Goal: Information Seeking & Learning: Check status

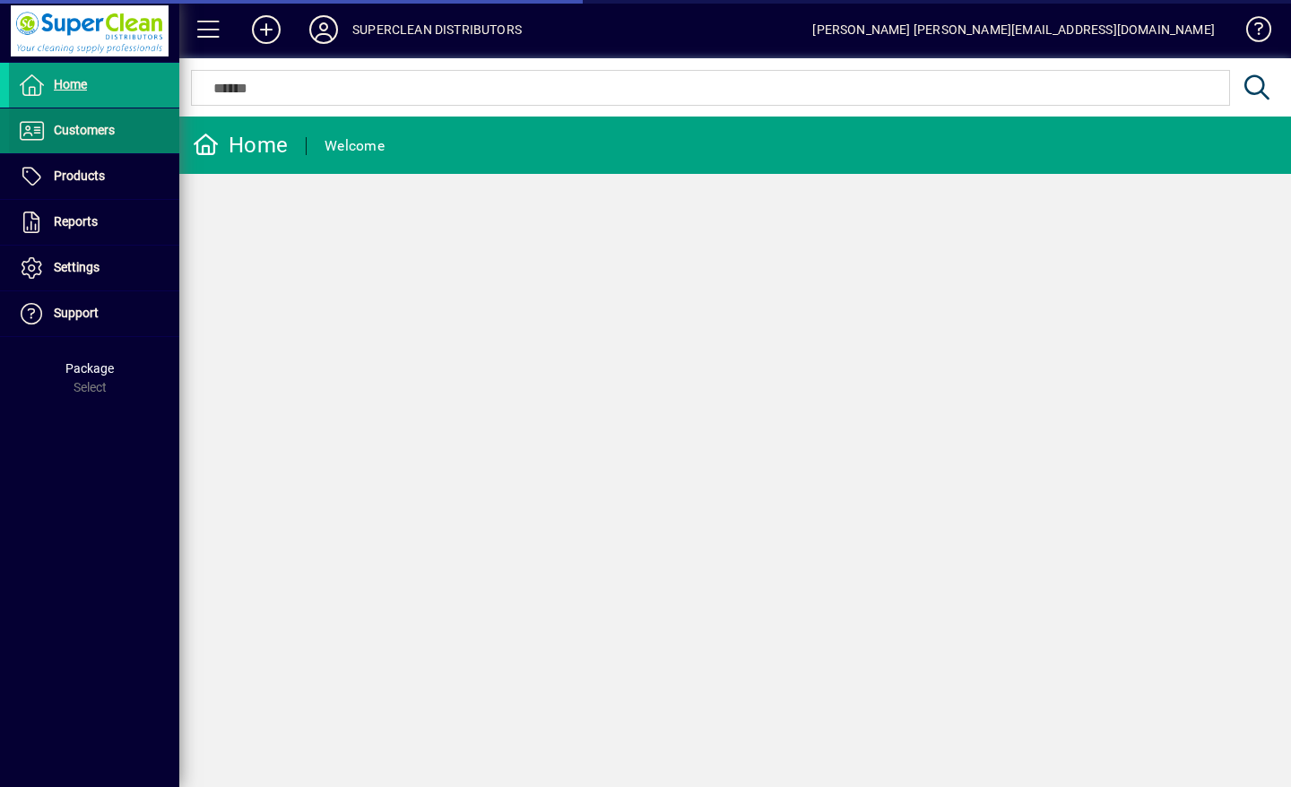
click at [99, 142] on span at bounding box center [94, 130] width 170 height 43
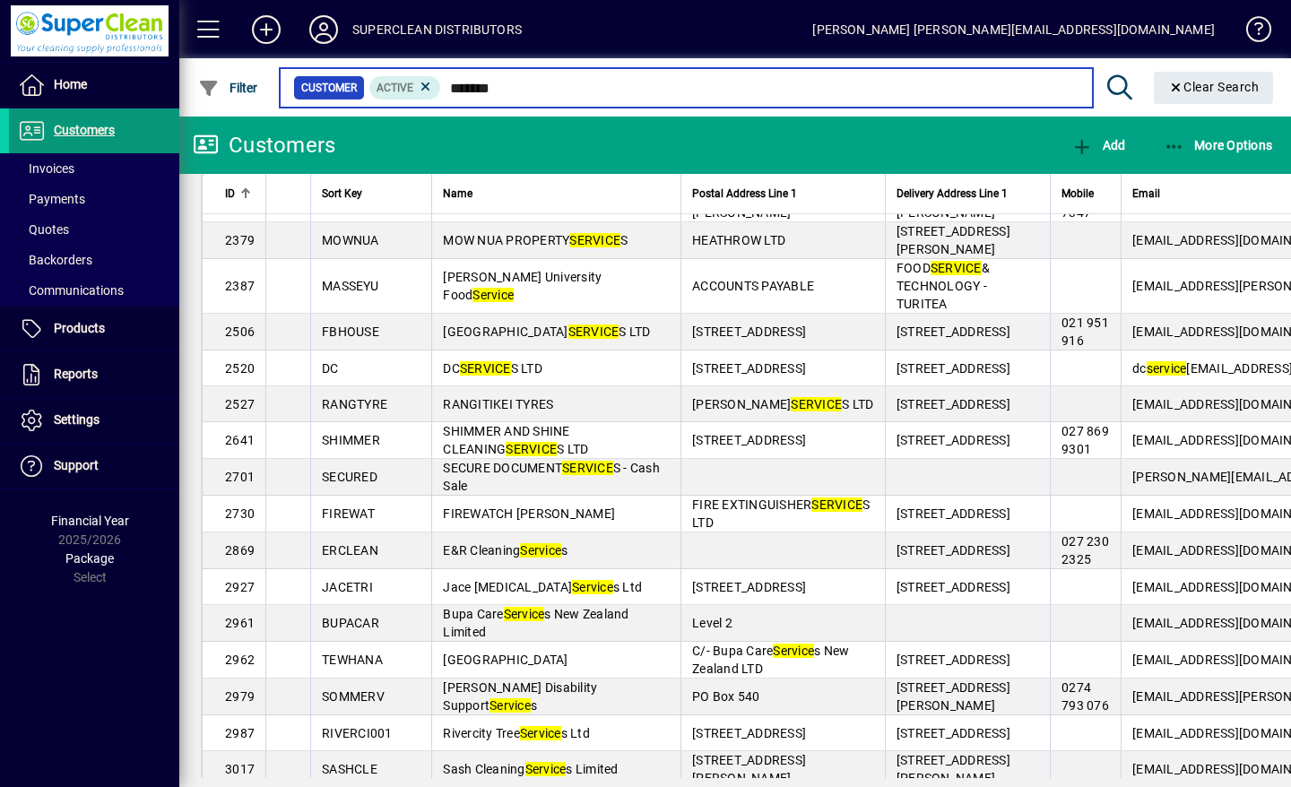
scroll to position [1526, 0]
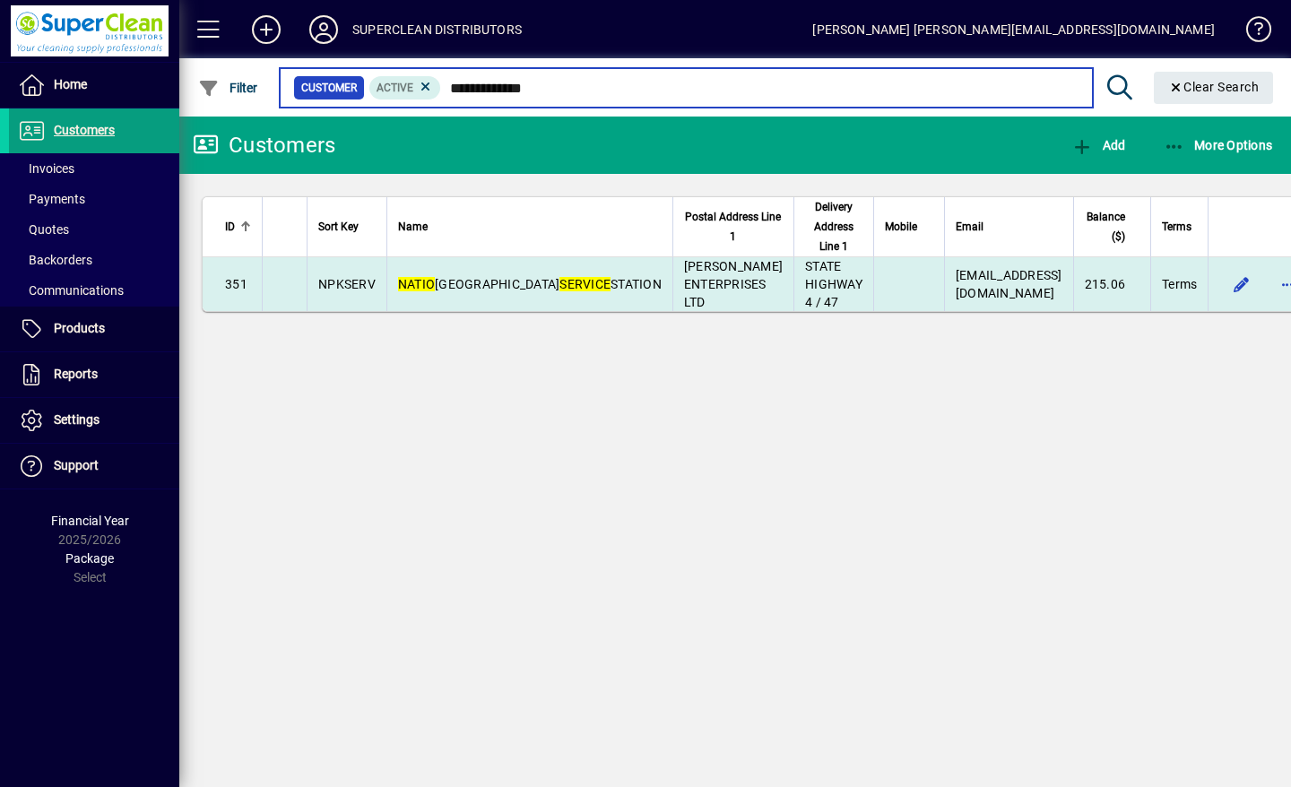
type input "**********"
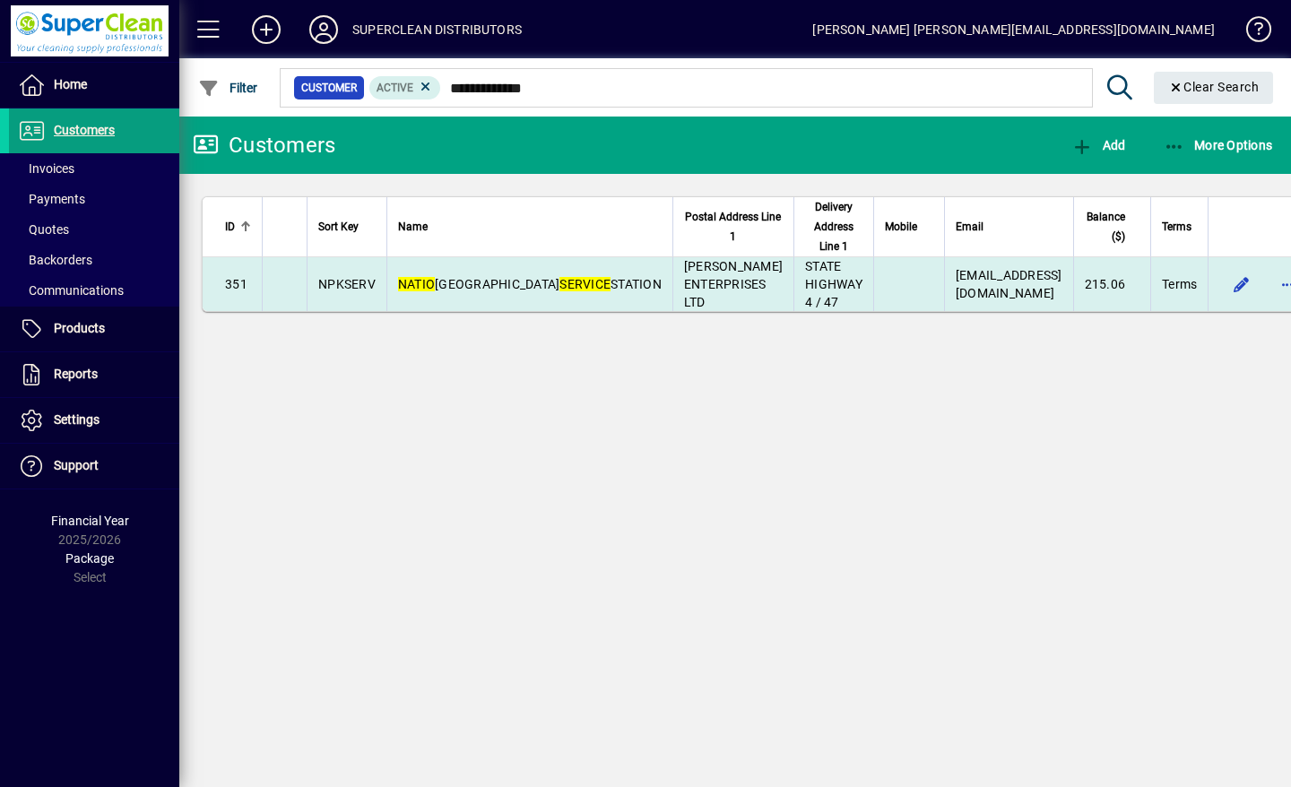
click at [559, 278] on em "SERVICE" at bounding box center [584, 284] width 51 height 14
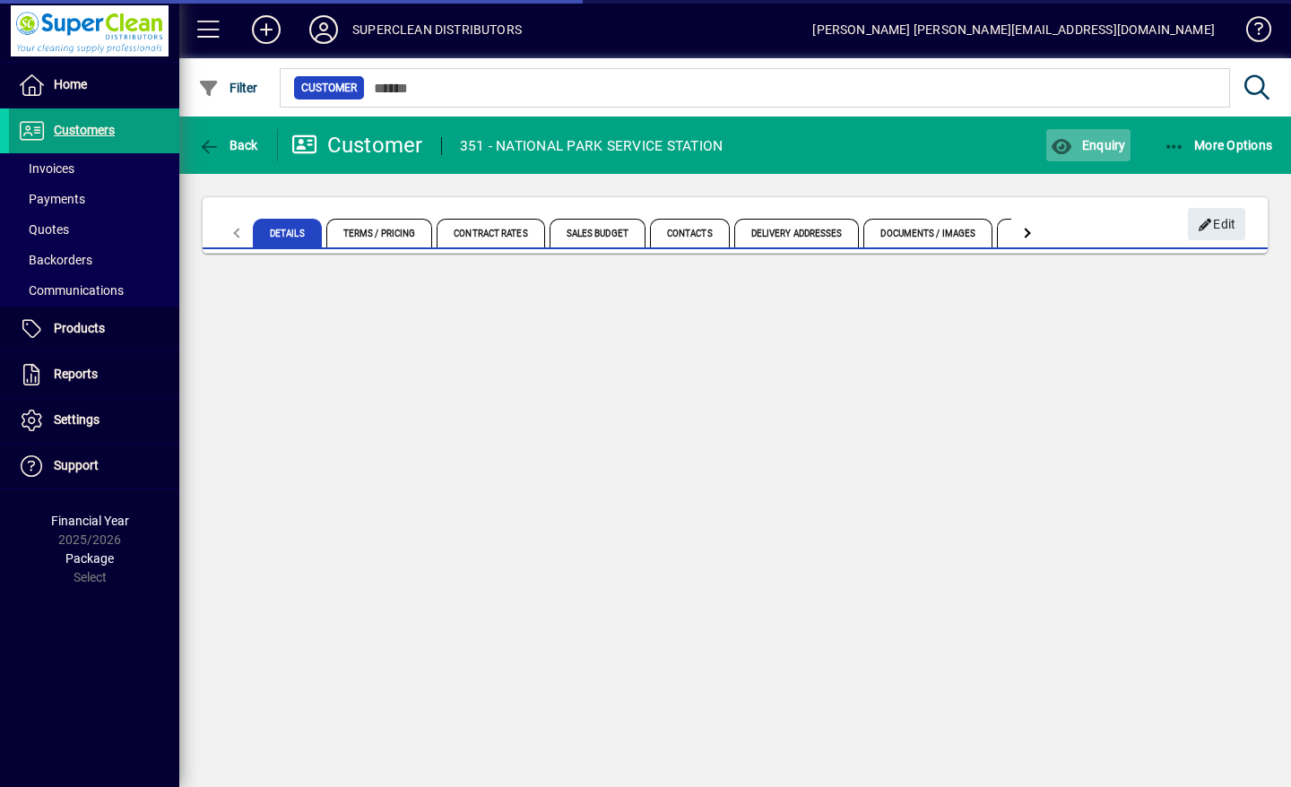
click at [1104, 141] on span "Enquiry" at bounding box center [1088, 145] width 74 height 14
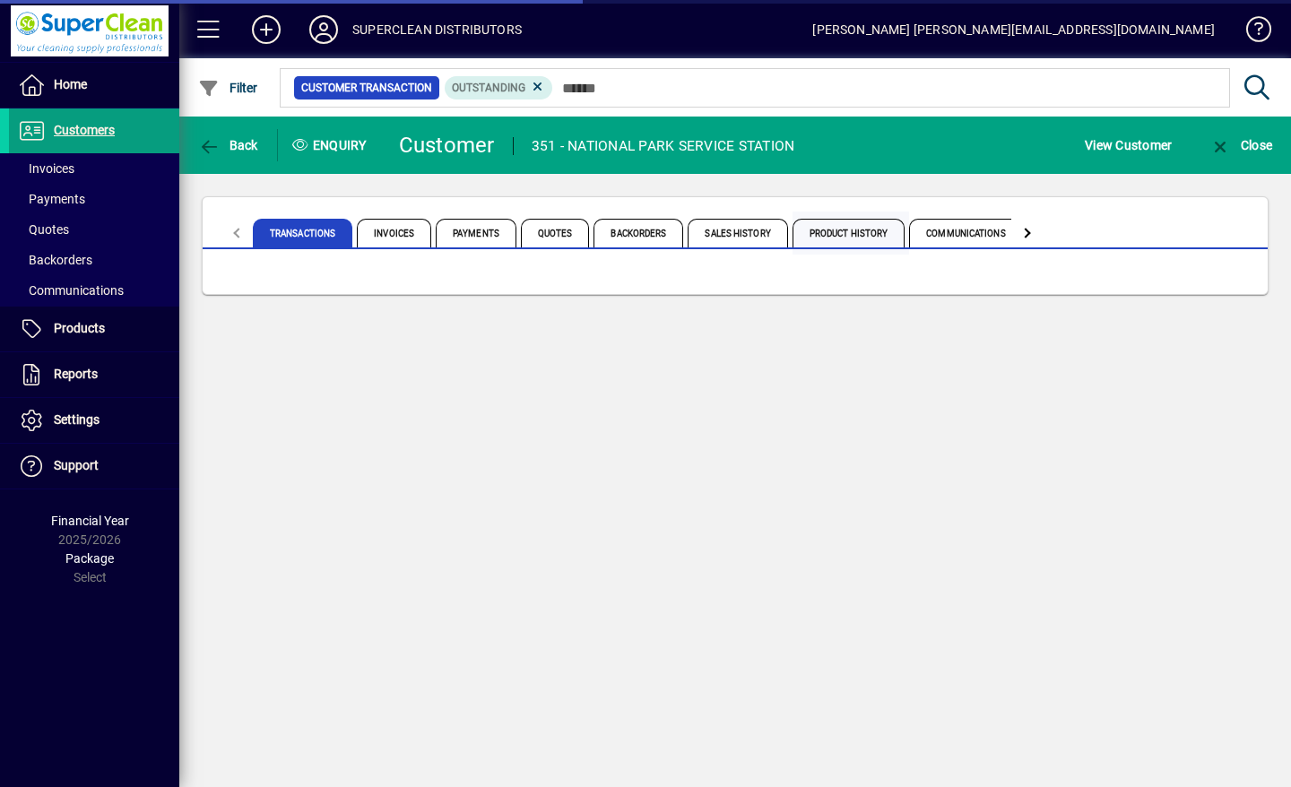
click at [847, 233] on span "Product History" at bounding box center [849, 233] width 113 height 29
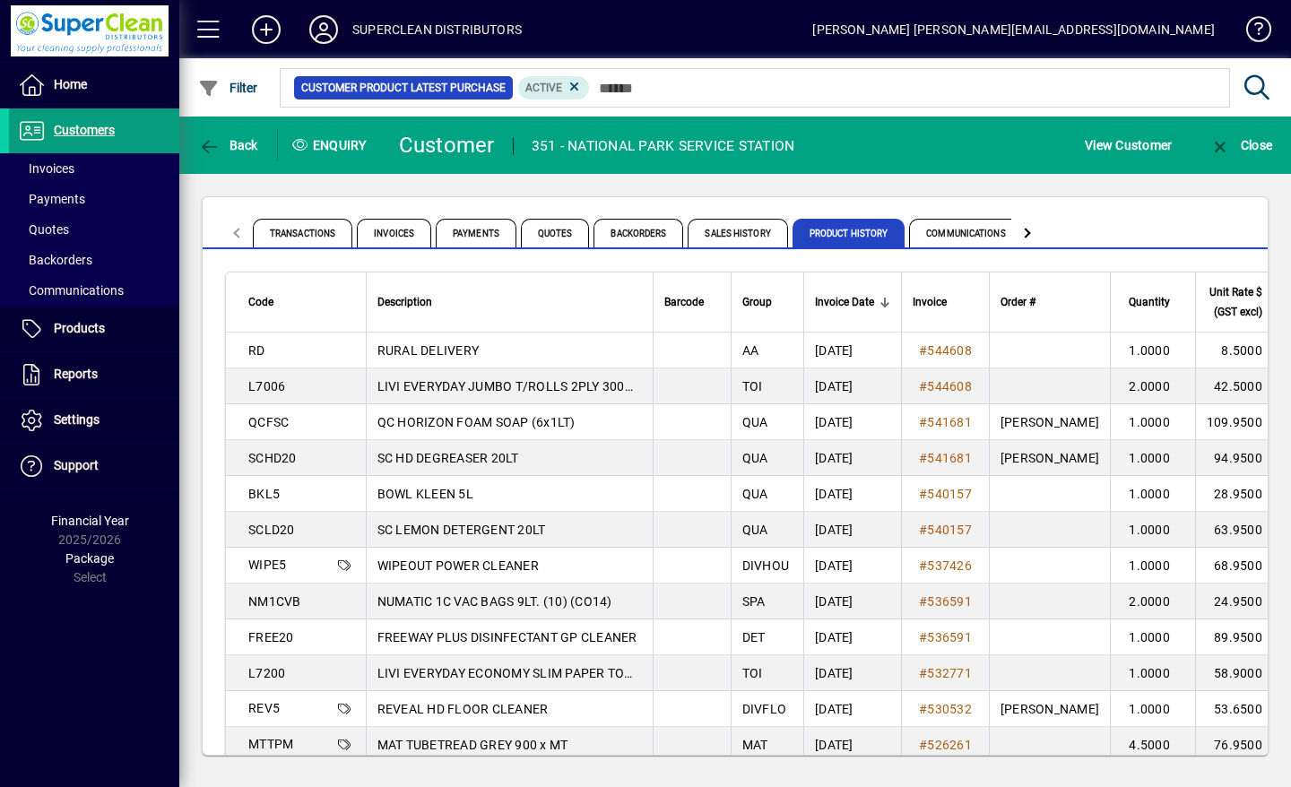
click at [323, 22] on icon at bounding box center [324, 29] width 36 height 29
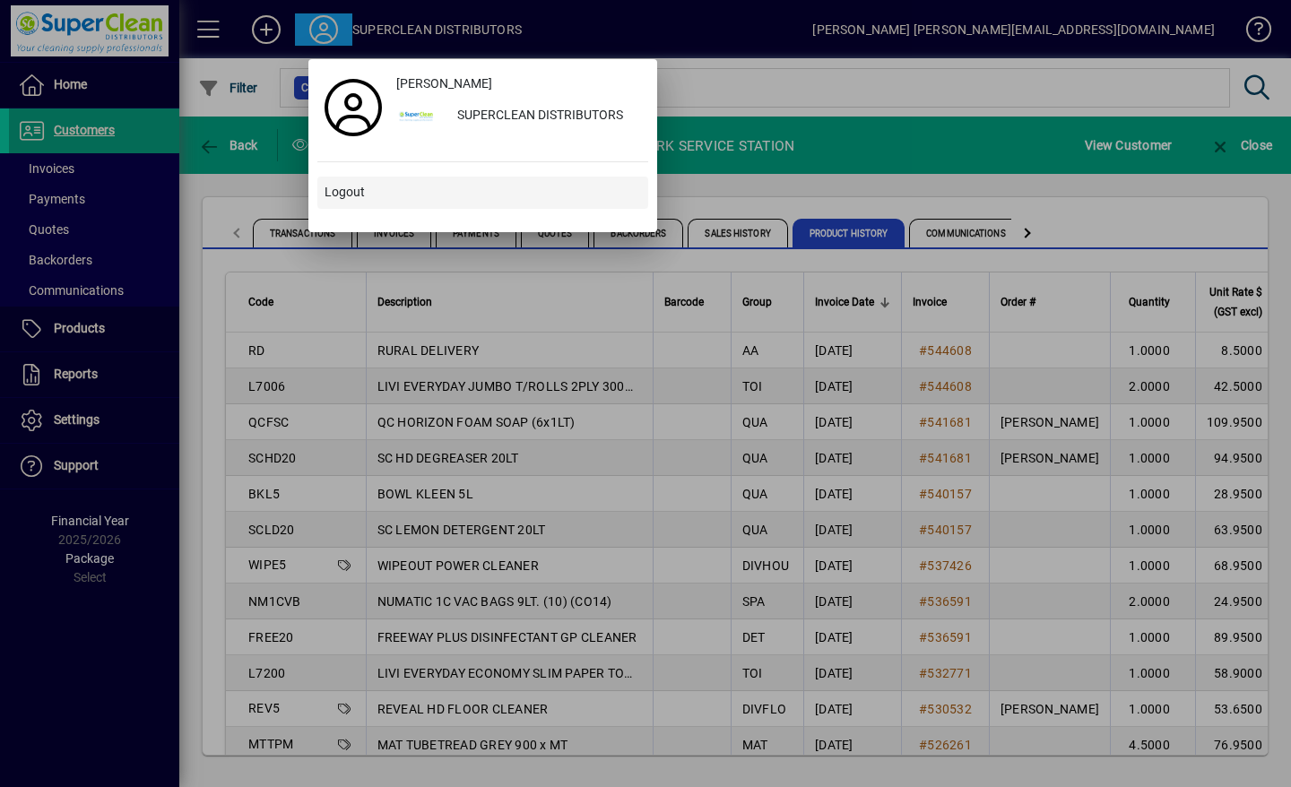
click at [332, 194] on span "Logout" at bounding box center [345, 192] width 40 height 19
